Goal: Transaction & Acquisition: Book appointment/travel/reservation

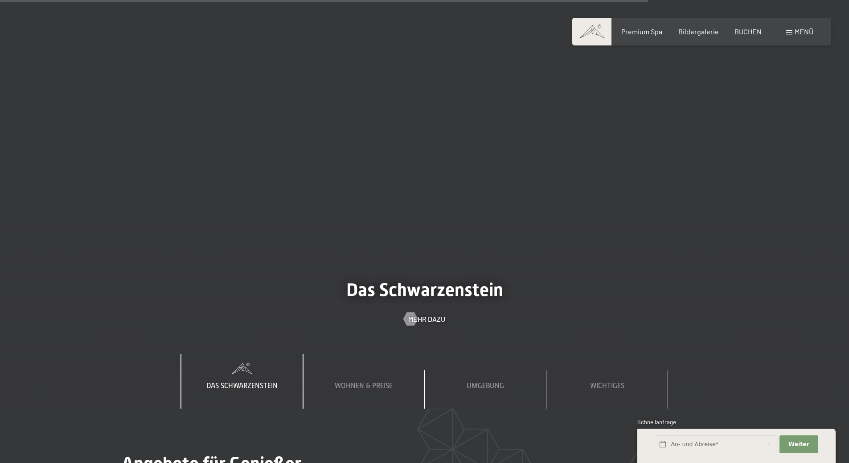
scroll to position [3965, 0]
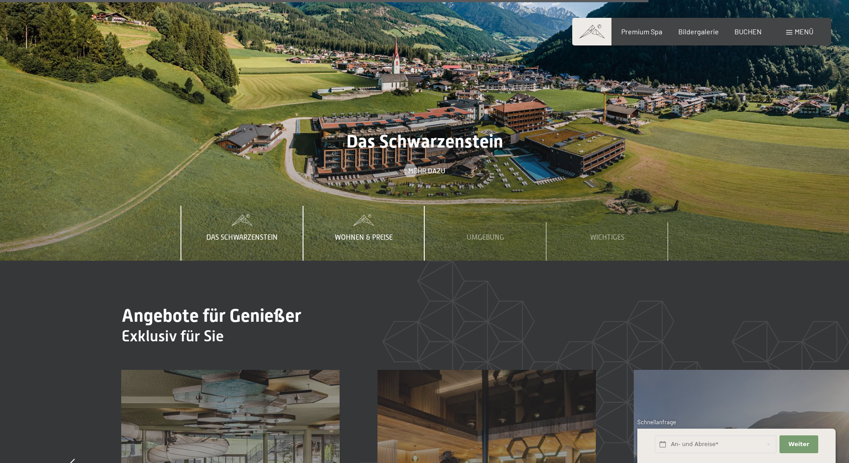
click at [354, 233] on span "Wohnen & Preise" at bounding box center [364, 237] width 58 height 8
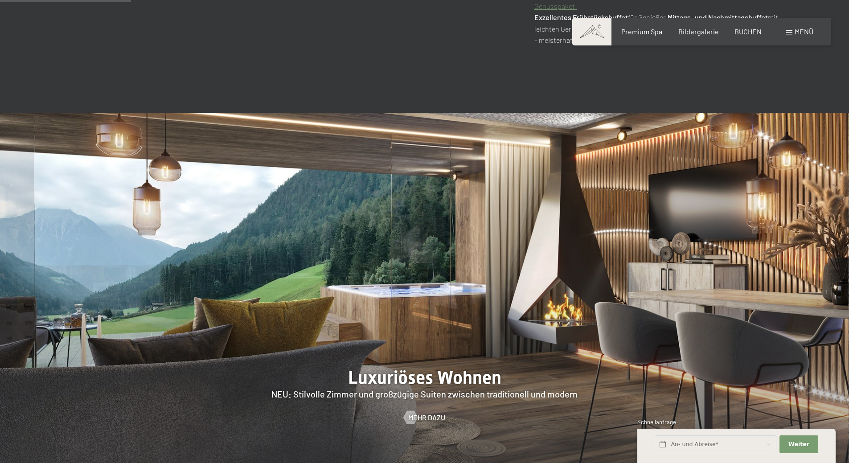
scroll to position [1025, 0]
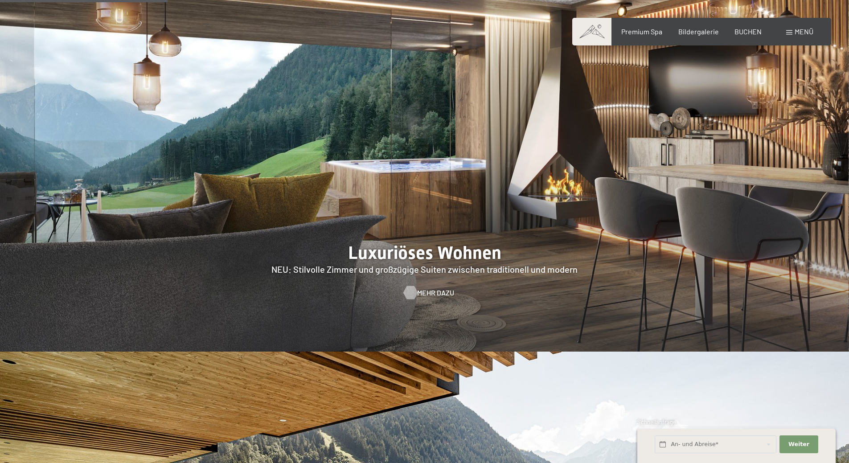
click at [429, 288] on span "Mehr dazu" at bounding box center [435, 293] width 37 height 10
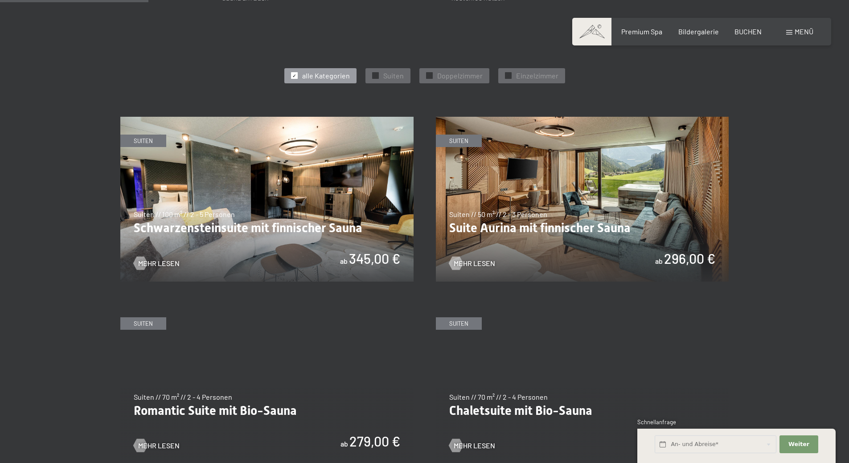
scroll to position [490, 0]
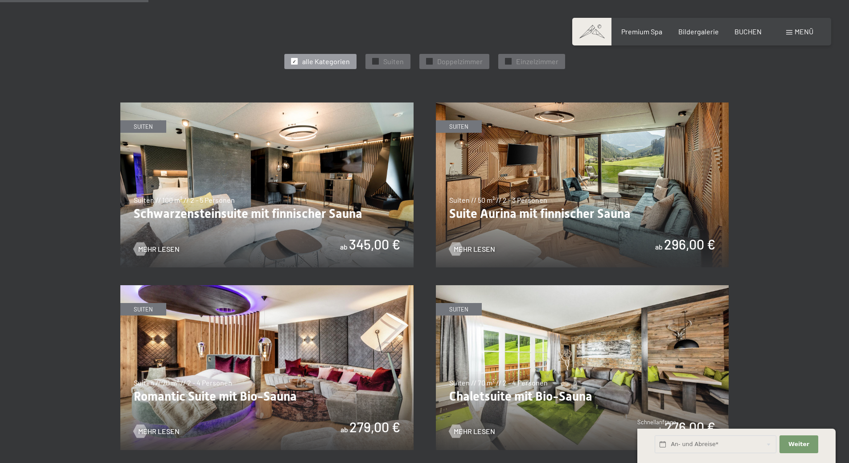
click at [258, 230] on img at bounding box center [266, 184] width 293 height 165
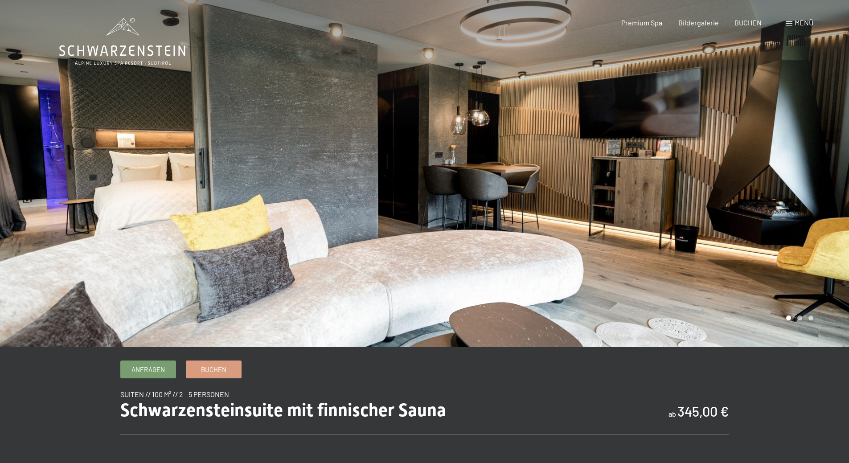
click at [717, 236] on div at bounding box center [637, 173] width 425 height 347
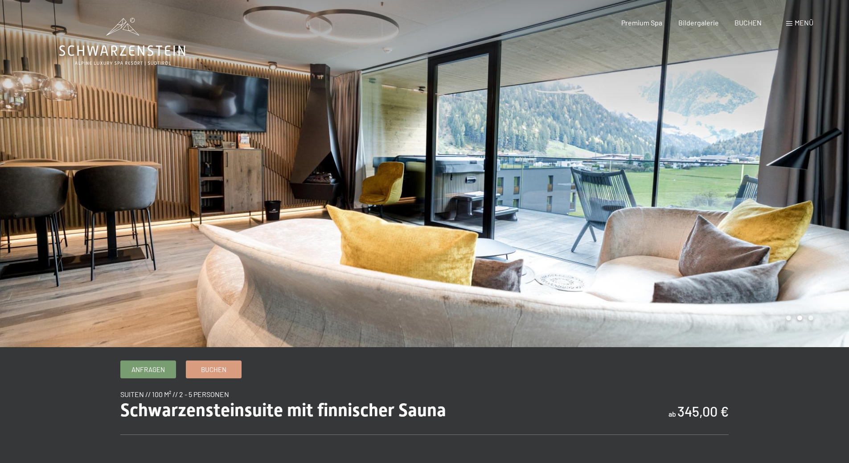
click at [717, 236] on div at bounding box center [637, 173] width 425 height 347
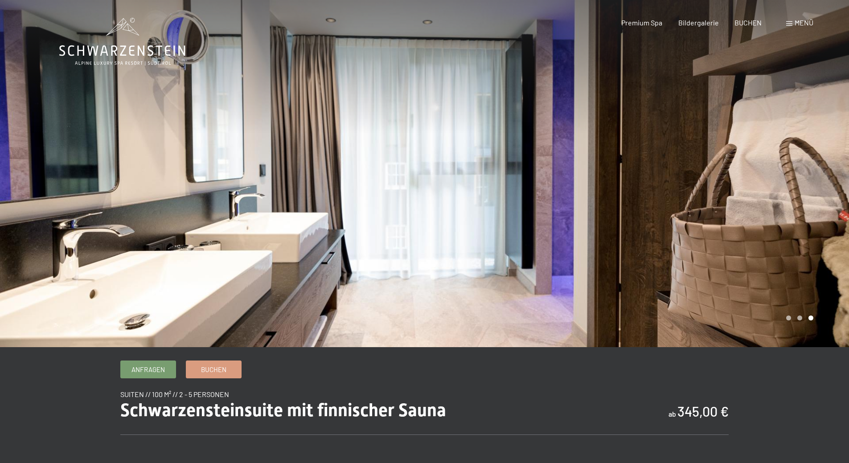
click at [717, 236] on div at bounding box center [637, 173] width 425 height 347
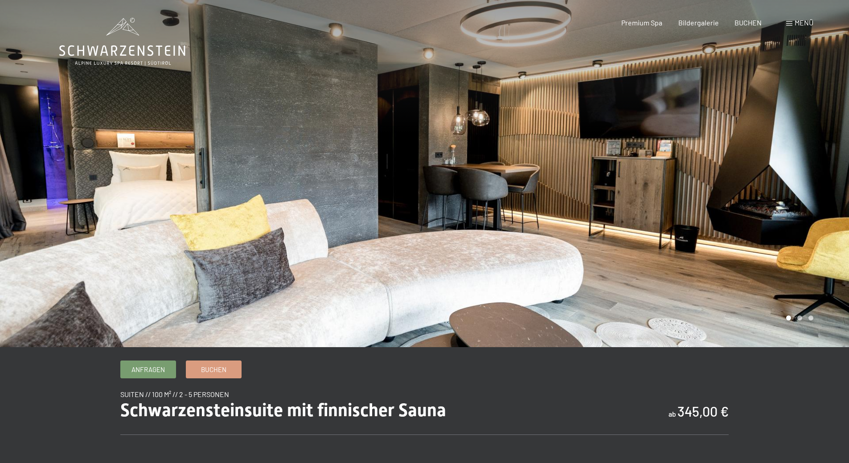
click at [717, 236] on div at bounding box center [637, 173] width 425 height 347
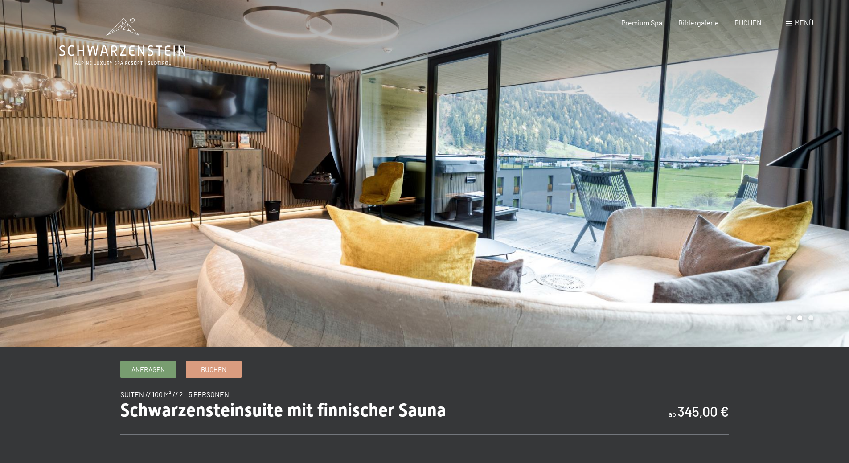
click at [717, 236] on div at bounding box center [637, 173] width 425 height 347
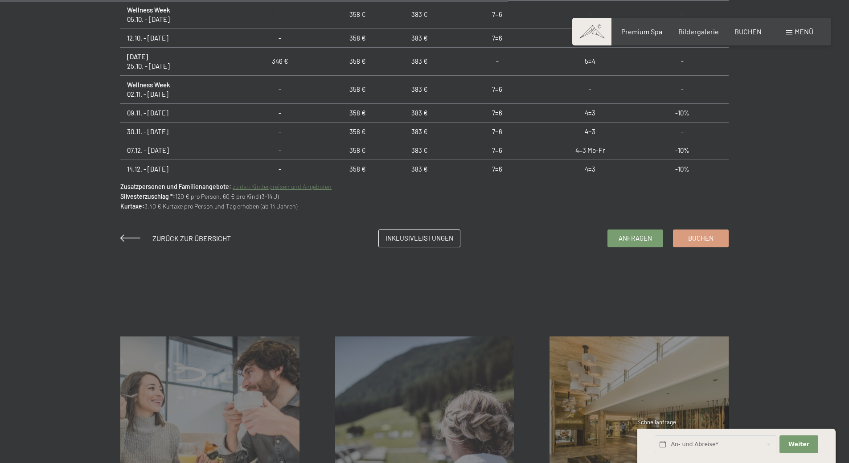
scroll to position [624, 0]
